Goal: Task Accomplishment & Management: Use online tool/utility

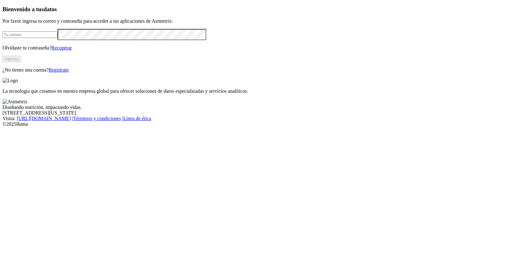
type input "[PERSON_NAME][EMAIL_ADDRESS][PERSON_NAME][DOMAIN_NAME]"
click at [21, 62] on button "Ingresa" at bounding box center [11, 59] width 19 height 7
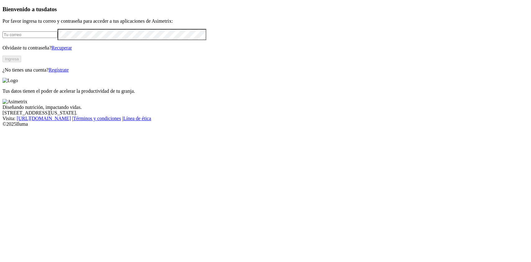
type input "claudia.restrepo@premexcorp.com"
click at [21, 62] on button "Ingresa" at bounding box center [11, 59] width 19 height 7
